Goal: Task Accomplishment & Management: Manage account settings

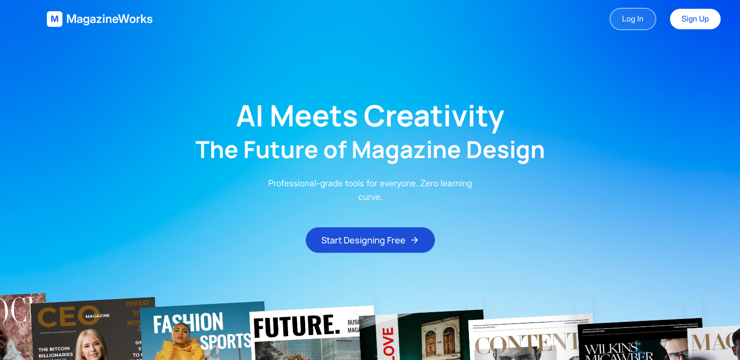
click at [631, 22] on link "Log In" at bounding box center [632, 19] width 47 height 22
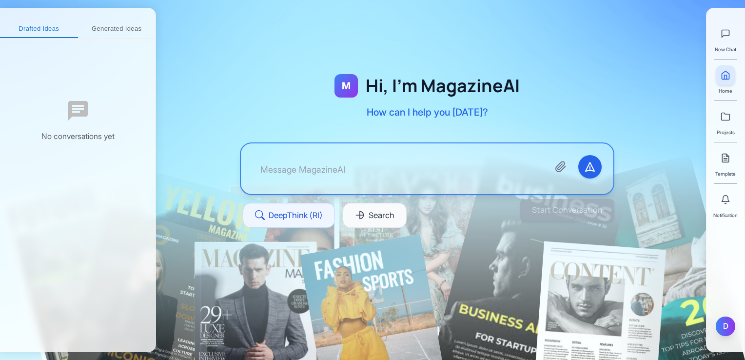
click at [725, 331] on div "D" at bounding box center [726, 326] width 20 height 20
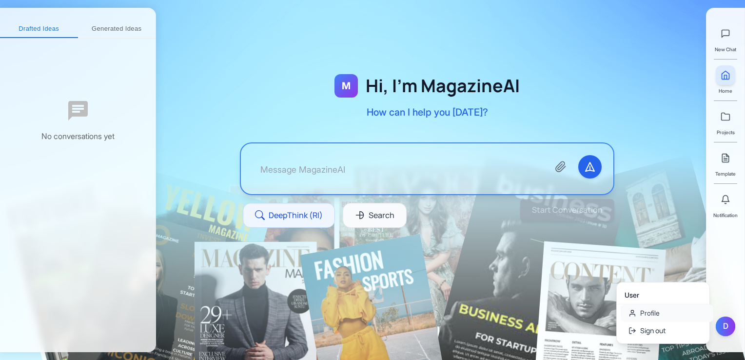
click at [652, 315] on link "Profile" at bounding box center [667, 313] width 93 height 18
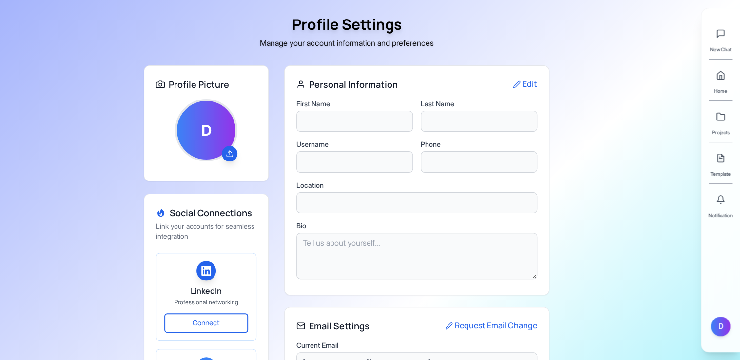
type input "DYNAMO [PERSON_NAME]"
click at [232, 155] on icon at bounding box center [230, 156] width 6 height 2
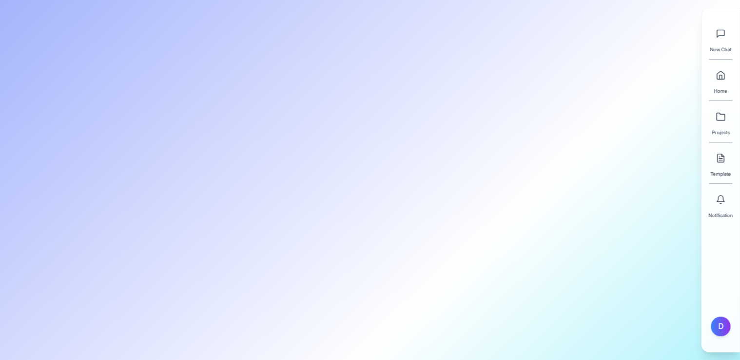
type input "DYNAMO [PERSON_NAME]"
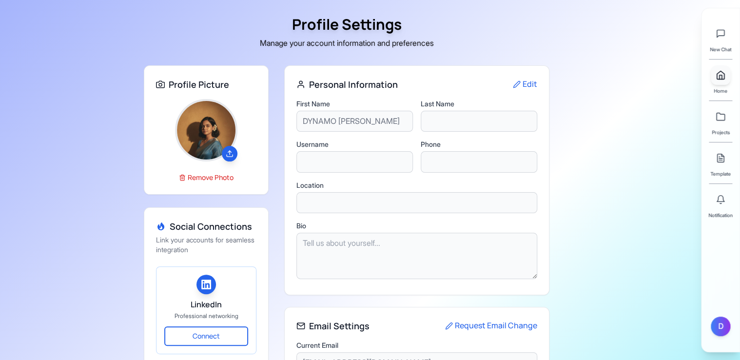
click at [714, 75] on link at bounding box center [721, 75] width 20 height 20
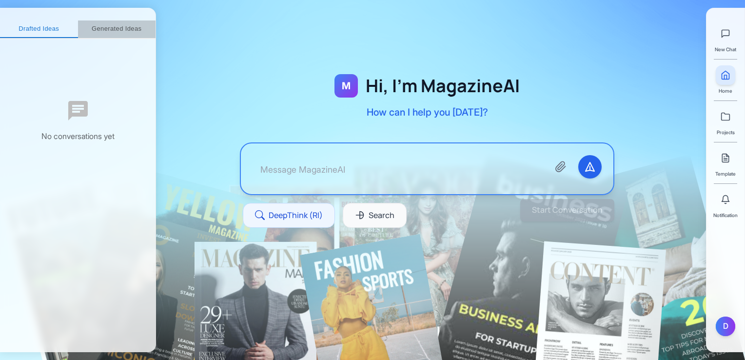
click at [117, 26] on button "Generated Ideas" at bounding box center [117, 29] width 78 height 18
click at [21, 20] on button "Drafted Ideas" at bounding box center [34, 29] width 68 height 18
click at [724, 118] on icon at bounding box center [726, 117] width 10 height 10
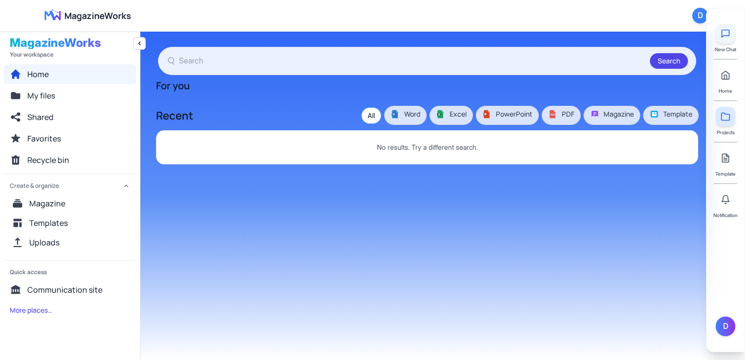
click at [725, 36] on icon at bounding box center [726, 34] width 10 height 10
click at [720, 32] on button at bounding box center [726, 34] width 20 height 20
click at [722, 166] on link at bounding box center [726, 158] width 20 height 20
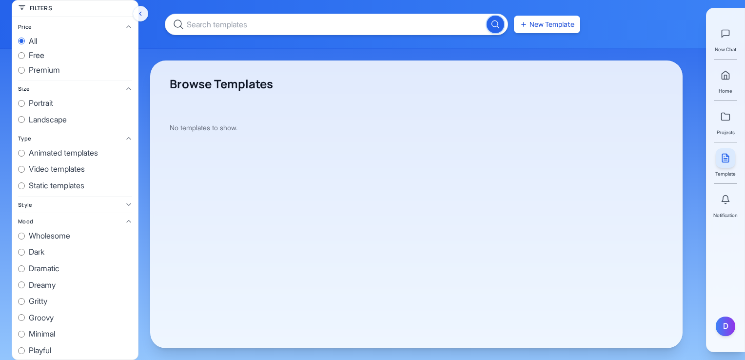
click at [35, 61] on span "free" at bounding box center [37, 55] width 16 height 13
click at [25, 59] on input "free" at bounding box center [21, 55] width 7 height 7
radio input "true"
click at [36, 69] on span "premium" at bounding box center [44, 70] width 31 height 13
click at [25, 69] on input "premium" at bounding box center [21, 70] width 7 height 7
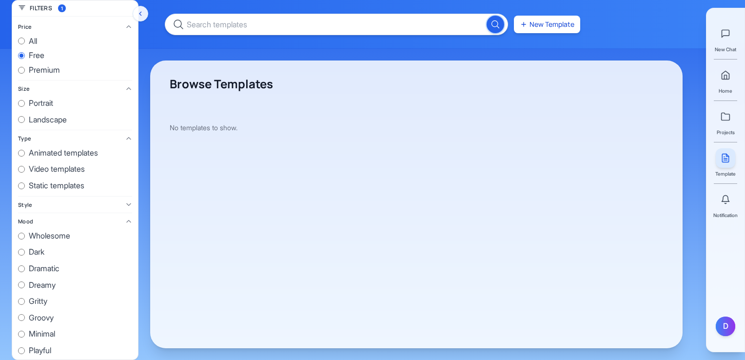
radio input "true"
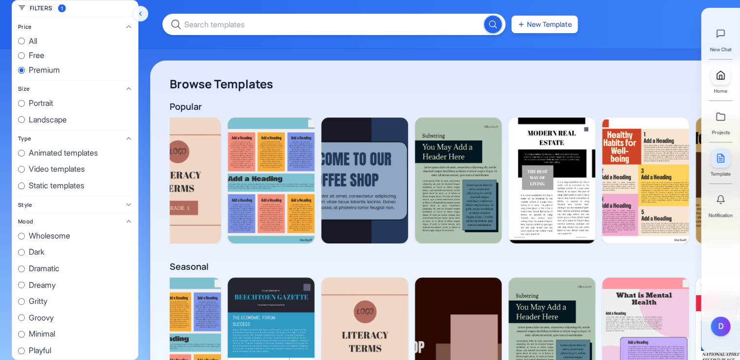
click at [720, 76] on polyline at bounding box center [721, 77] width 2 height 4
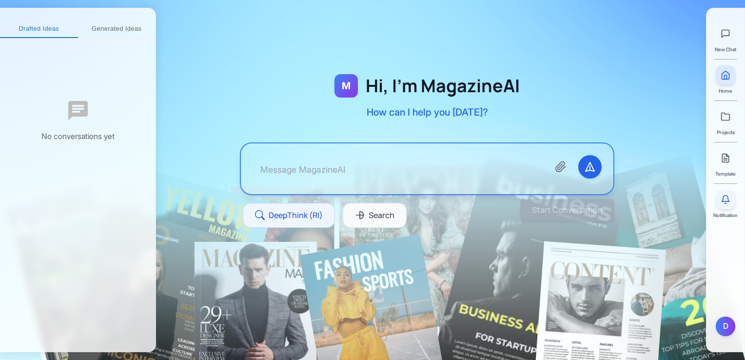
click at [723, 205] on button at bounding box center [726, 200] width 20 height 20
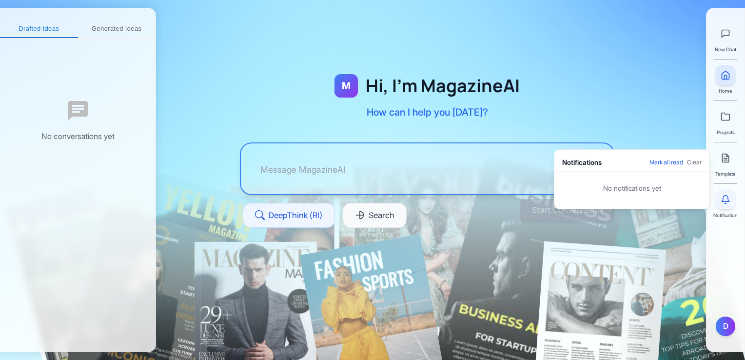
click at [723, 205] on button at bounding box center [726, 200] width 20 height 20
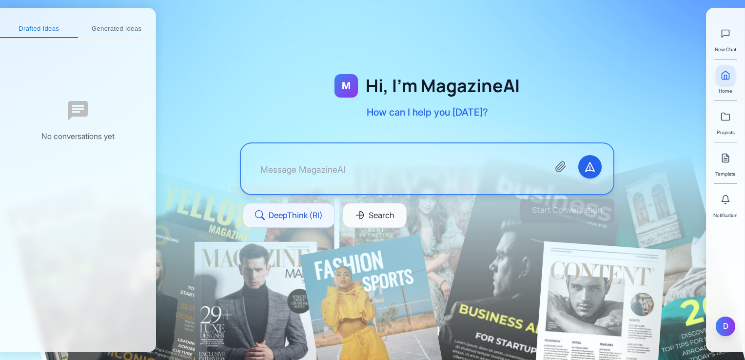
click at [725, 327] on div "D" at bounding box center [726, 326] width 20 height 20
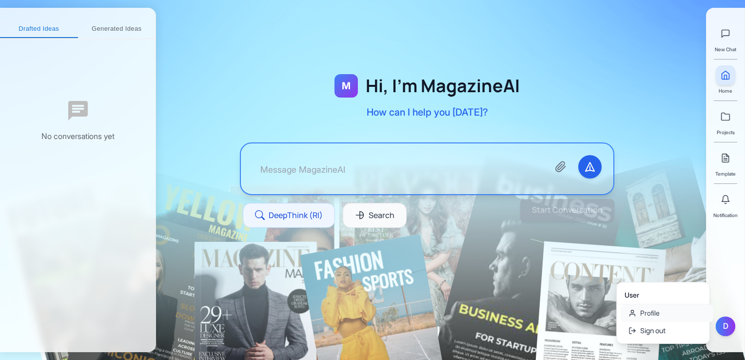
click at [663, 313] on link "Profile" at bounding box center [667, 313] width 93 height 18
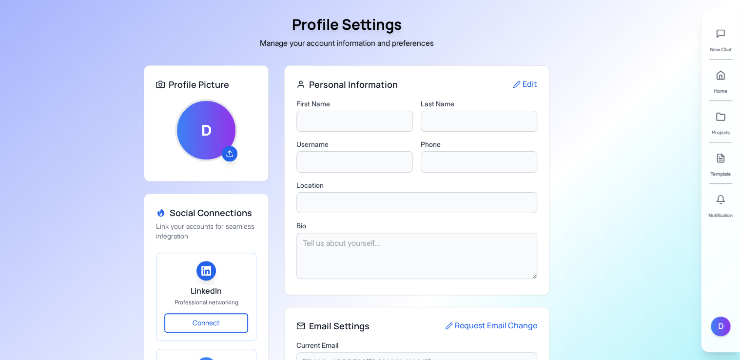
type input "DYNAMO [PERSON_NAME]"
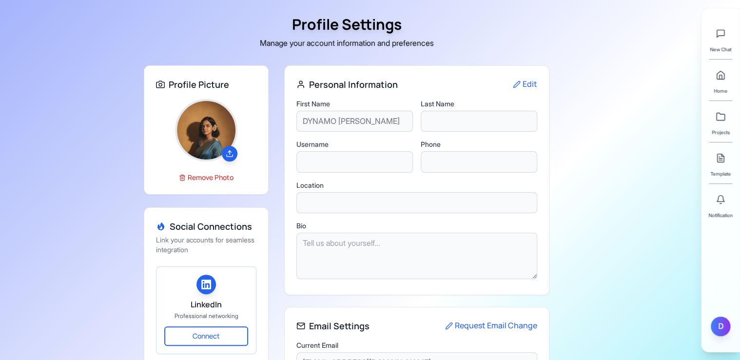
click at [722, 327] on div "D" at bounding box center [721, 326] width 20 height 20
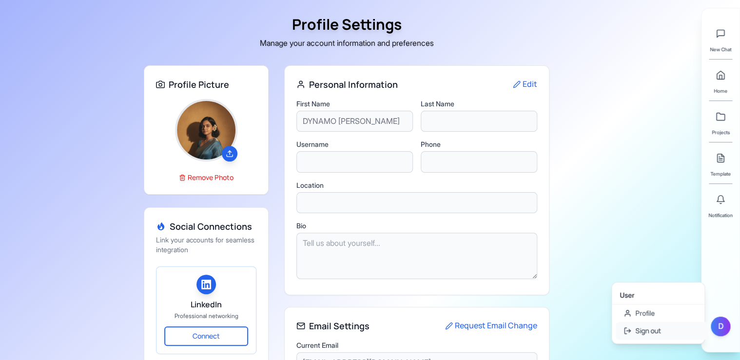
click at [654, 332] on button "Sign out" at bounding box center [662, 331] width 93 height 18
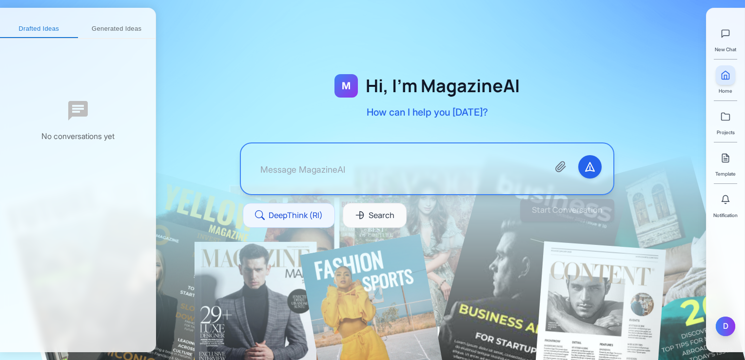
click at [718, 324] on div "D" at bounding box center [726, 326] width 20 height 20
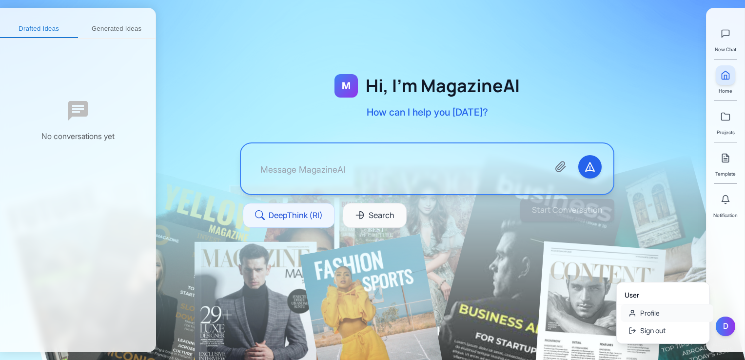
click at [631, 311] on icon at bounding box center [632, 313] width 8 height 8
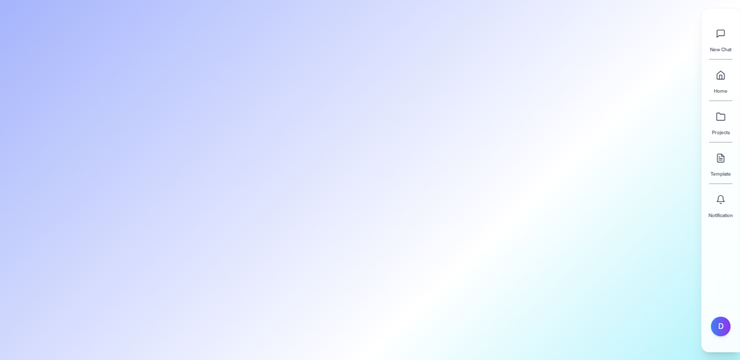
type input "DYNAMO [PERSON_NAME]"
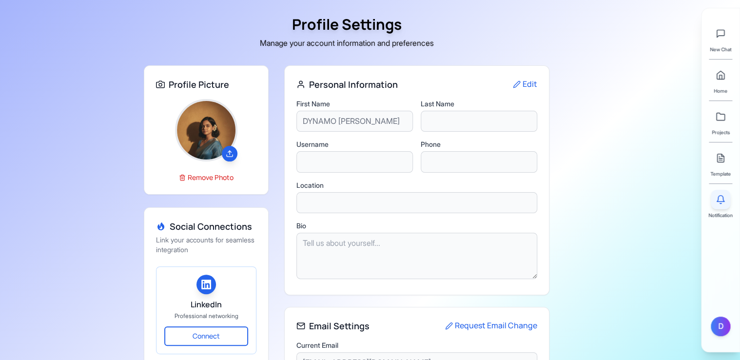
click at [719, 202] on icon at bounding box center [721, 200] width 10 height 10
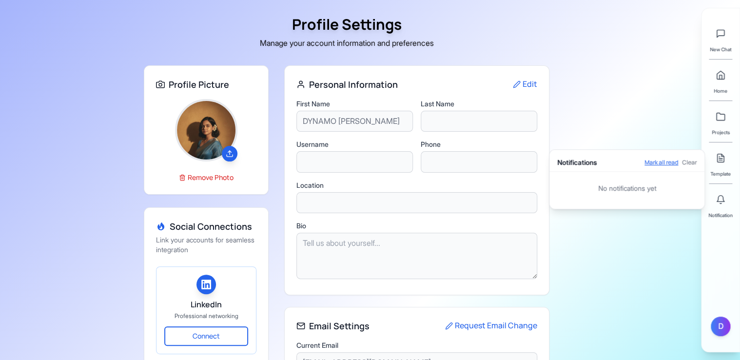
click at [659, 160] on button "Mark all read" at bounding box center [661, 162] width 34 height 8
click at [718, 80] on link at bounding box center [721, 75] width 20 height 20
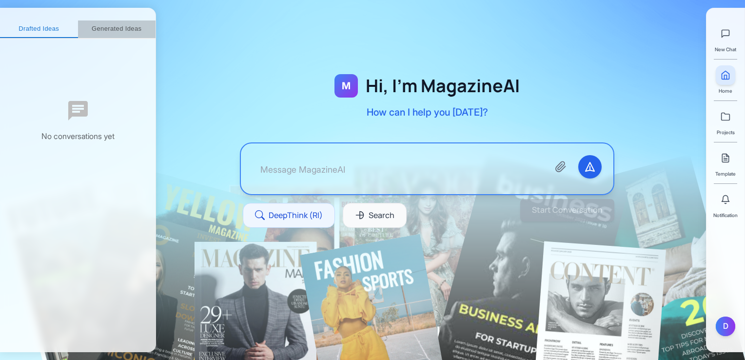
click at [117, 26] on button "Generated Ideas" at bounding box center [117, 29] width 78 height 18
click at [34, 25] on button "Drafted Ideas" at bounding box center [34, 29] width 68 height 18
click at [373, 223] on button "Search" at bounding box center [375, 215] width 64 height 25
click at [385, 215] on div "Start Conversation" at bounding box center [412, 210] width 406 height 22
click at [266, 215] on div "Start Conversation" at bounding box center [412, 210] width 406 height 22
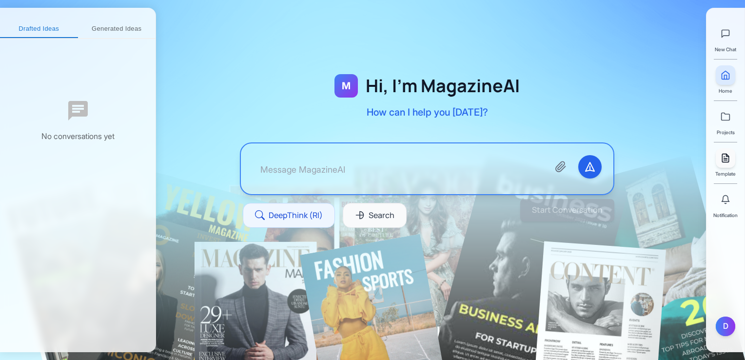
click at [722, 162] on icon at bounding box center [726, 158] width 10 height 10
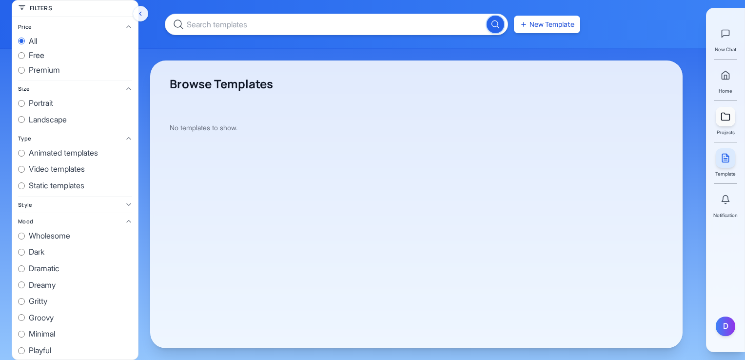
click at [725, 115] on icon at bounding box center [726, 117] width 10 height 10
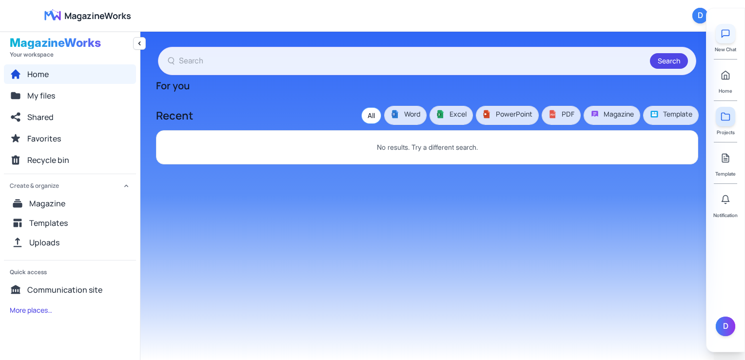
click at [721, 35] on icon at bounding box center [726, 34] width 10 height 10
click at [725, 75] on polyline at bounding box center [725, 77] width 2 height 4
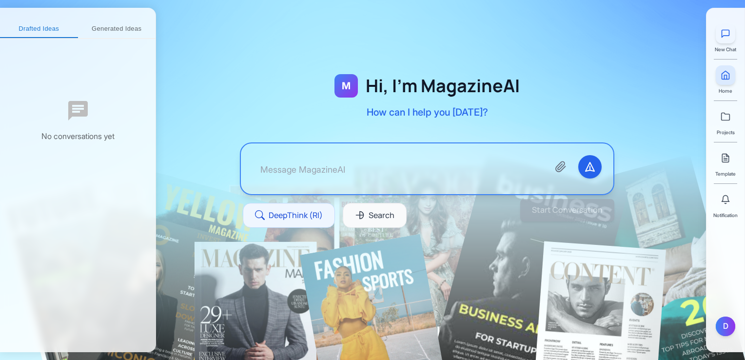
click at [722, 36] on icon at bounding box center [726, 34] width 10 height 10
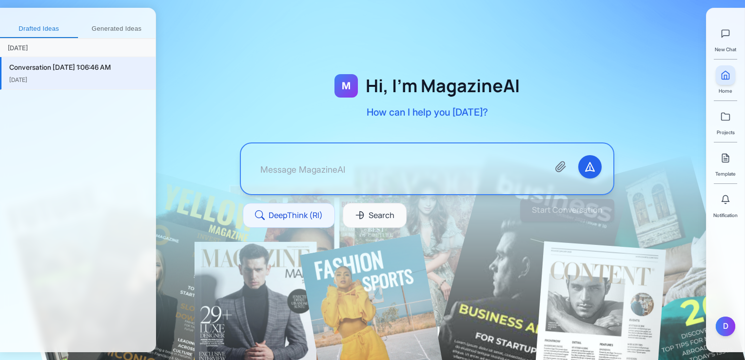
click at [87, 76] on div "[DATE]" at bounding box center [78, 79] width 138 height 9
click at [70, 72] on div "Conversation [DATE] 1:06:46 AM" at bounding box center [78, 67] width 138 height 11
drag, startPoint x: 70, startPoint y: 72, endPoint x: 241, endPoint y: 52, distance: 172.8
click at [241, 52] on div at bounding box center [427, 138] width 542 height 215
